Goal: Task Accomplishment & Management: Manage account settings

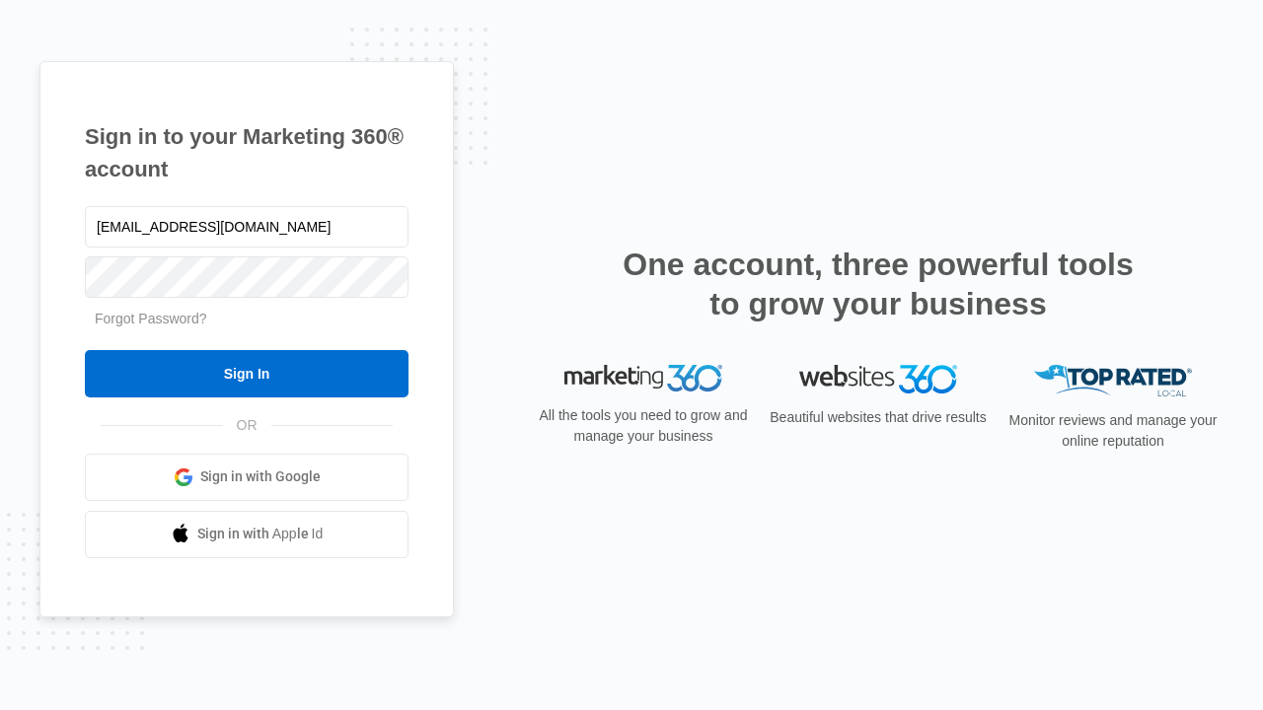
type input "dankie614@gmail.com"
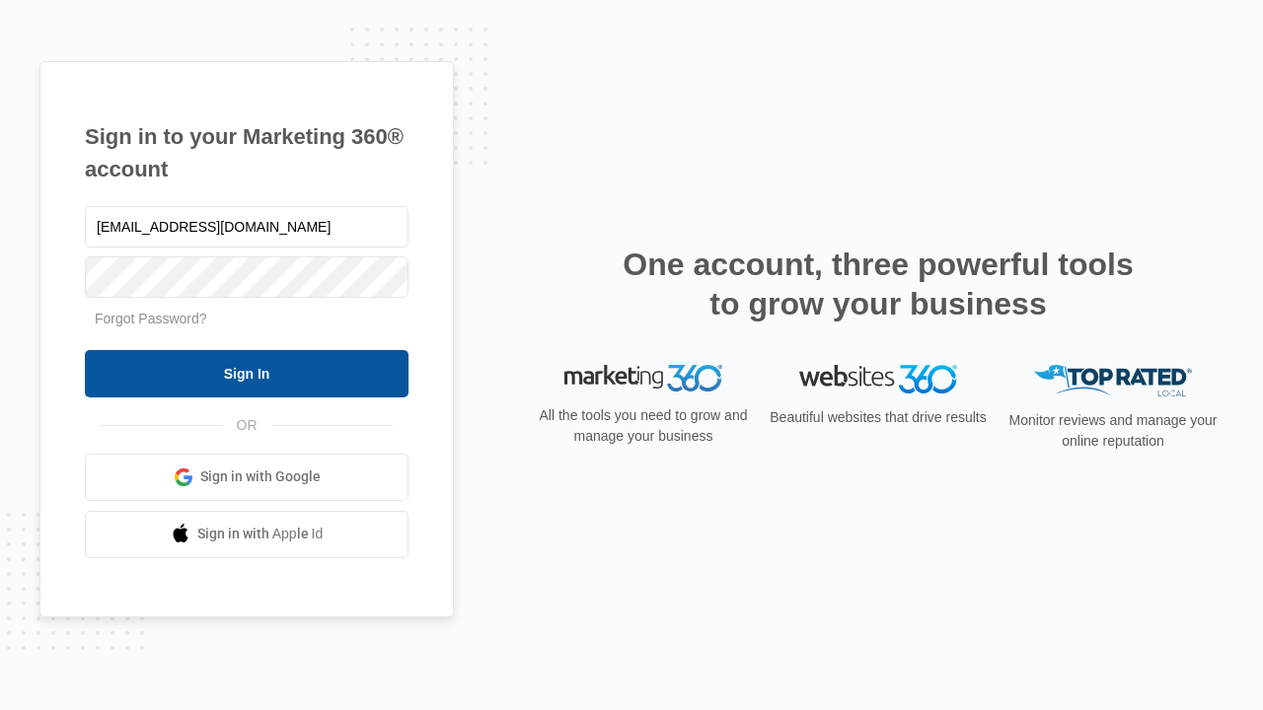
click at [247, 373] on input "Sign In" at bounding box center [247, 373] width 324 height 47
